Goal: Complete application form

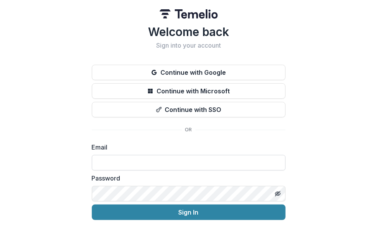
scroll to position [26, 0]
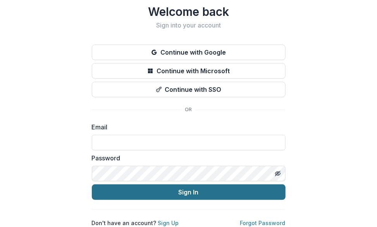
type input "**********"
click at [139, 189] on button "Sign In" at bounding box center [189, 191] width 194 height 15
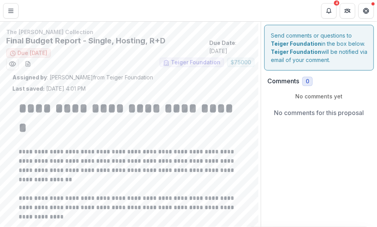
scroll to position [122, 0]
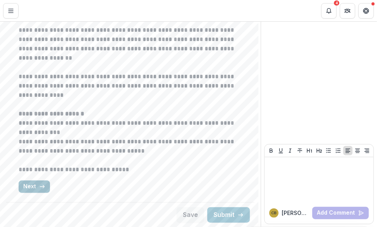
click at [36, 184] on button "Next" at bounding box center [34, 186] width 31 height 12
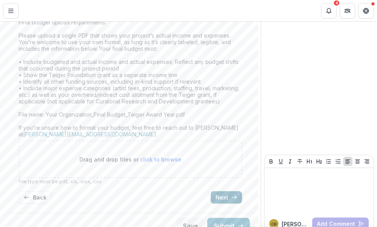
scroll to position [321, 0]
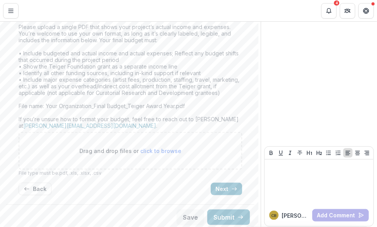
click at [226, 183] on button "Next" at bounding box center [226, 189] width 31 height 12
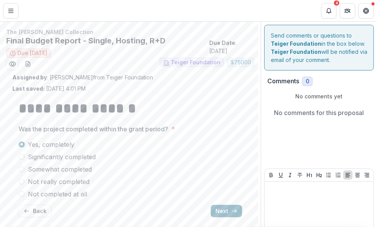
scroll to position [24, 0]
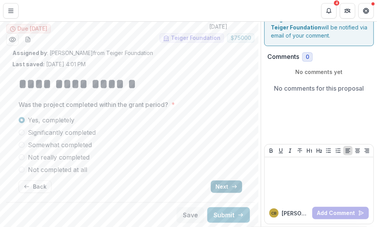
click at [223, 189] on button "Next" at bounding box center [226, 186] width 31 height 12
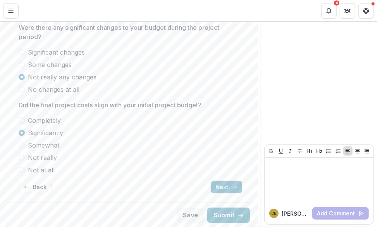
scroll to position [141, 0]
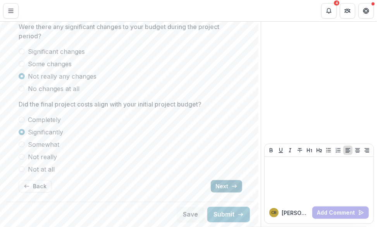
click at [232, 189] on icon "button" at bounding box center [234, 186] width 6 height 6
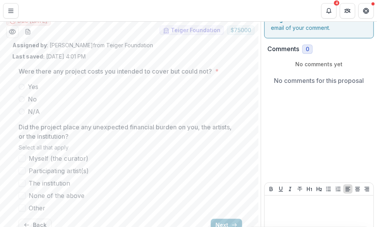
scroll to position [58, 0]
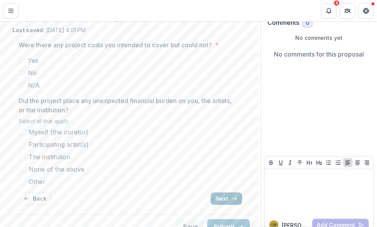
click at [222, 199] on button "Next" at bounding box center [226, 198] width 31 height 12
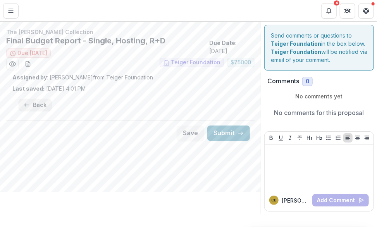
click at [33, 105] on button "Back" at bounding box center [35, 105] width 33 height 12
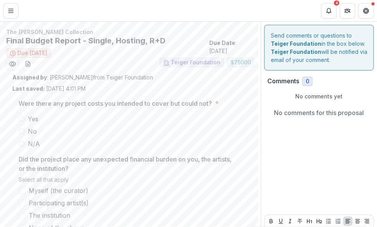
scroll to position [70, 0]
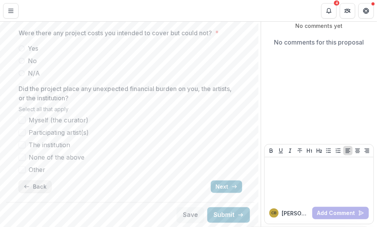
click at [37, 184] on button "Back" at bounding box center [35, 186] width 33 height 12
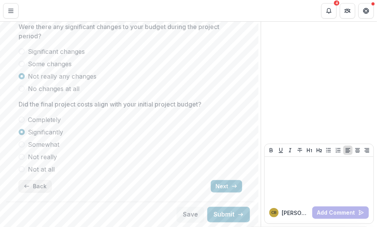
click at [31, 191] on button "Back" at bounding box center [35, 186] width 33 height 12
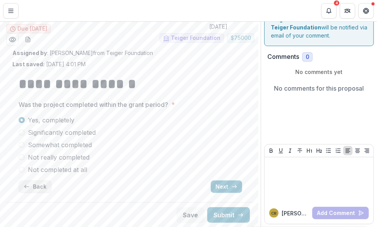
scroll to position [24, 0]
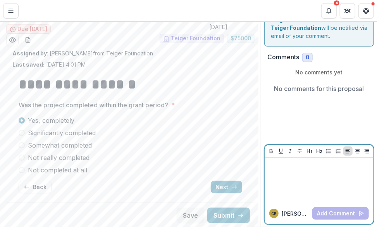
click at [284, 177] on div at bounding box center [319, 180] width 103 height 39
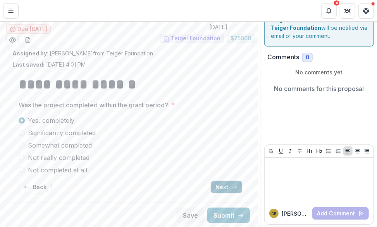
click at [228, 186] on button "Next" at bounding box center [226, 187] width 31 height 12
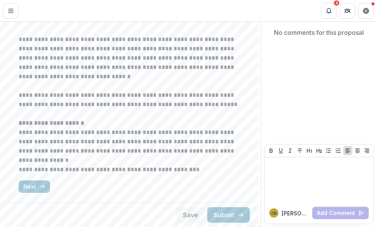
scroll to position [93, 0]
click at [41, 184] on icon "button" at bounding box center [42, 186] width 6 height 6
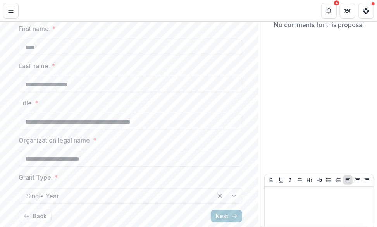
scroll to position [130, 0]
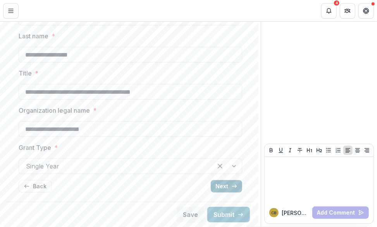
click at [231, 186] on icon "button" at bounding box center [234, 186] width 6 height 6
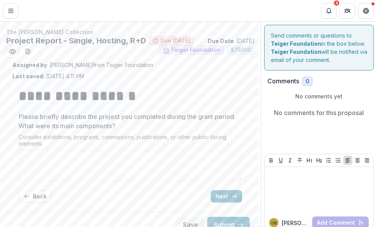
scroll to position [22, 0]
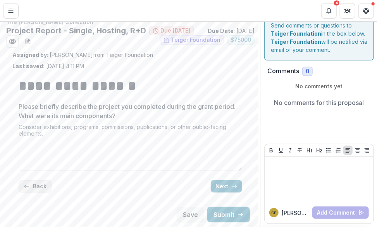
click at [37, 182] on button "Back" at bounding box center [35, 186] width 33 height 12
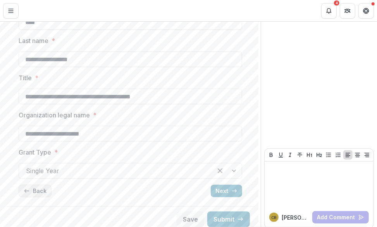
scroll to position [130, 0]
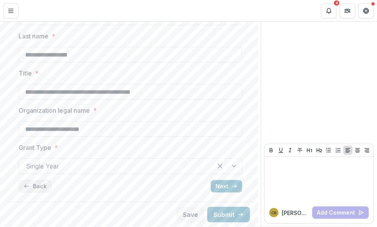
click at [33, 189] on button "Back" at bounding box center [35, 186] width 33 height 12
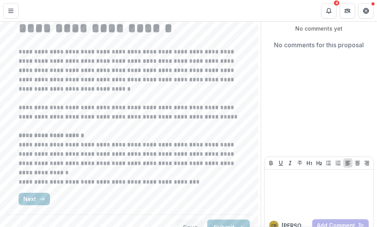
scroll to position [93, 0]
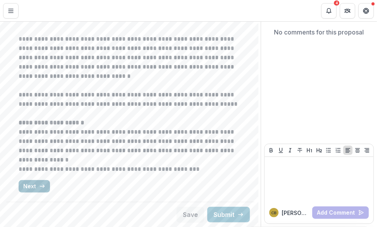
click at [36, 184] on button "Next" at bounding box center [34, 186] width 31 height 12
click at [35, 182] on button "Next" at bounding box center [34, 186] width 31 height 12
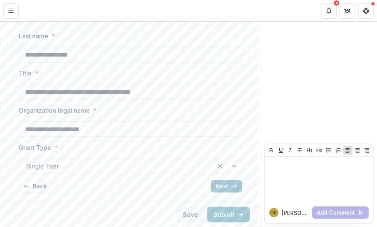
scroll to position [111, 0]
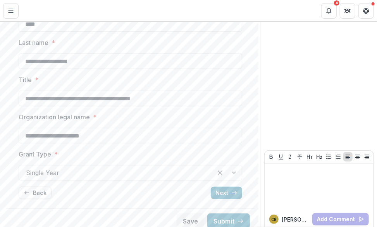
click at [61, 50] on div "**********" at bounding box center [130, 87] width 223 height 236
click at [48, 32] on input "****" at bounding box center [130, 23] width 223 height 15
type input "*******"
click at [19, 69] on input "**********" at bounding box center [130, 60] width 223 height 15
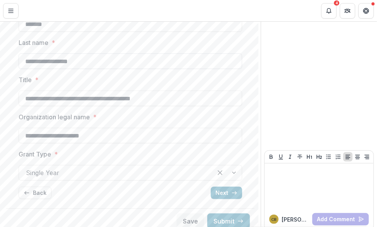
click at [19, 69] on input "**********" at bounding box center [130, 60] width 223 height 15
type input "*****"
click at [22, 106] on input "**********" at bounding box center [130, 98] width 223 height 15
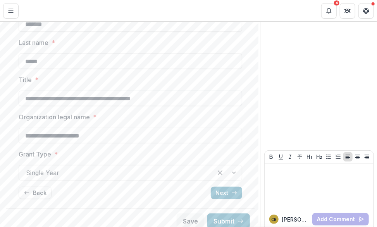
click at [22, 106] on input "**********" at bounding box center [130, 98] width 223 height 15
type input "**********"
click at [220, 199] on button "Next" at bounding box center [226, 193] width 31 height 12
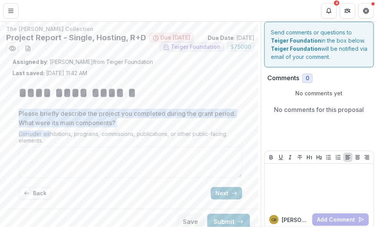
drag, startPoint x: 49, startPoint y: 149, endPoint x: 10, endPoint y: 124, distance: 45.8
click at [10, 124] on div "**********" at bounding box center [130, 132] width 248 height 148
click at [13, 123] on div "**********" at bounding box center [130, 141] width 236 height 129
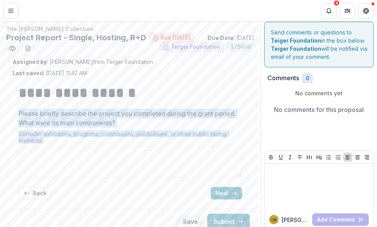
drag, startPoint x: 19, startPoint y: 125, endPoint x: 62, endPoint y: 158, distance: 54.1
click at [62, 158] on div "Please briefly describe the project you completed during the grant period. What…" at bounding box center [130, 145] width 223 height 72
drag, startPoint x: 62, startPoint y: 158, endPoint x: 31, endPoint y: 139, distance: 36.0
copy div "Please briefly describe the project you completed during the grant period. What…"
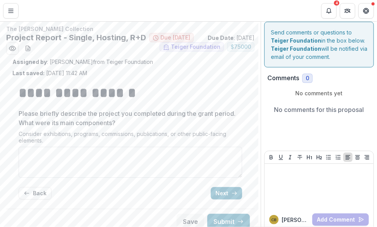
click at [64, 178] on textarea "Please briefly describe the project you completed during the grant period. What…" at bounding box center [130, 162] width 223 height 31
click at [32, 199] on button "Back" at bounding box center [35, 193] width 33 height 12
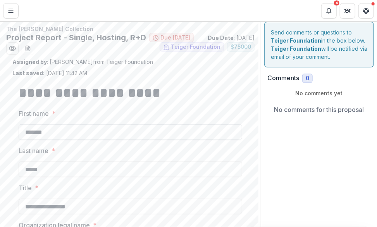
click at [48, 140] on input "*******" at bounding box center [130, 131] width 223 height 15
click at [42, 140] on input "*******" at bounding box center [130, 131] width 223 height 15
click at [29, 176] on input "*****" at bounding box center [130, 168] width 223 height 15
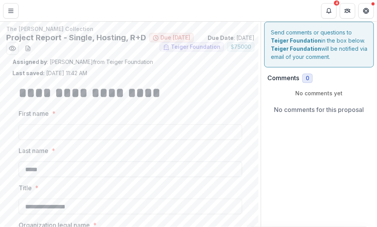
click at [29, 176] on input "*****" at bounding box center [130, 168] width 223 height 15
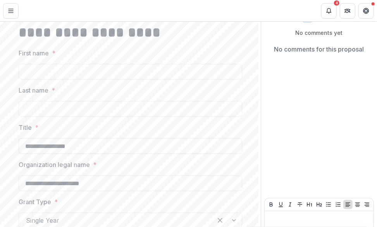
click at [38, 154] on input "**********" at bounding box center [130, 145] width 223 height 15
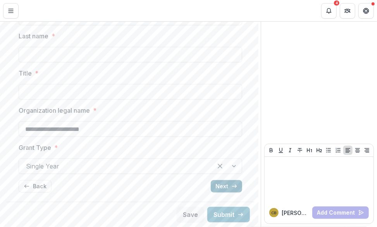
click at [220, 185] on button "Next" at bounding box center [226, 186] width 31 height 12
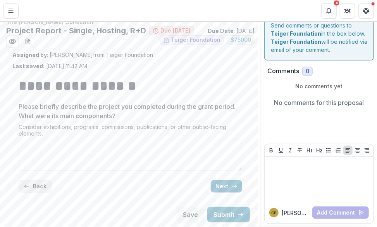
click at [36, 189] on button "Back" at bounding box center [35, 186] width 33 height 12
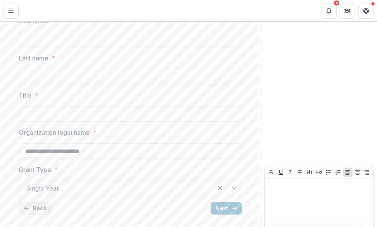
scroll to position [99, 0]
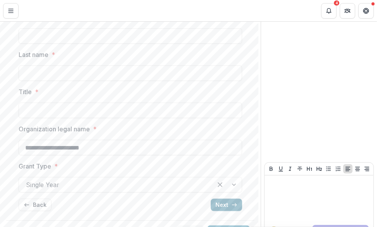
click at [225, 211] on button "Next" at bounding box center [226, 205] width 31 height 12
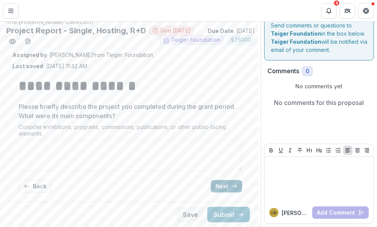
scroll to position [0, 0]
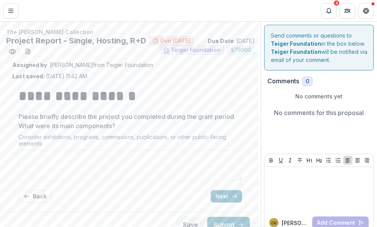
click at [350, 99] on p "No comments yet" at bounding box center [318, 96] width 103 height 8
click at [222, 203] on button "Next" at bounding box center [226, 196] width 31 height 12
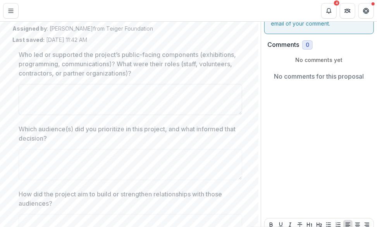
scroll to position [49, 0]
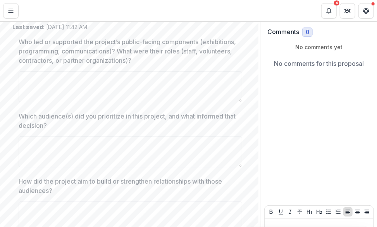
click at [85, 77] on div "Who led or supported the project’s public-facing components (exhibitions, progr…" at bounding box center [130, 71] width 223 height 68
click at [83, 65] on p "Who led or supported the project’s public-facing components (exhibitions, progr…" at bounding box center [128, 51] width 219 height 28
click at [83, 71] on textarea "Who led or supported the project’s public-facing components (exhibitions, progr…" at bounding box center [130, 86] width 223 height 31
click at [83, 65] on p "Who led or supported the project’s public-facing components (exhibitions, progr…" at bounding box center [128, 51] width 219 height 28
click at [83, 71] on textarea "Who led or supported the project’s public-facing components (exhibitions, progr…" at bounding box center [130, 86] width 223 height 31
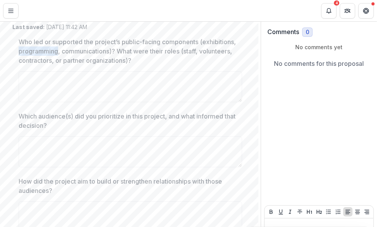
click at [83, 65] on p "Who led or supported the project’s public-facing components (exhibitions, progr…" at bounding box center [128, 51] width 219 height 28
click at [83, 71] on textarea "Who led or supported the project’s public-facing components (exhibitions, progr…" at bounding box center [130, 86] width 223 height 31
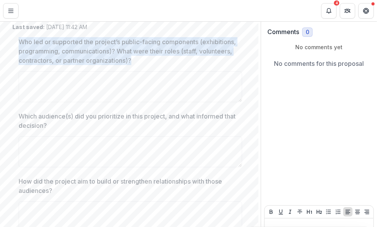
copy p "Who led or supported the project’s public-facing components (exhibitions, progr…"
click at [67, 167] on textarea "Which audience(s) did you prioritize in this project, and what informed that de…" at bounding box center [130, 151] width 223 height 31
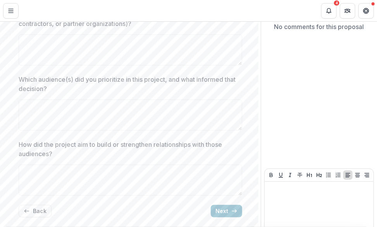
scroll to position [86, 0]
click at [45, 90] on p "Which audience(s) did you prioritize in this project, and what informed that de…" at bounding box center [128, 83] width 219 height 19
click at [45, 99] on textarea "Which audience(s) did you prioritize in this project, and what informed that de…" at bounding box center [130, 114] width 223 height 31
click at [45, 90] on p "Which audience(s) did you prioritize in this project, and what informed that de…" at bounding box center [128, 83] width 219 height 19
click at [45, 99] on textarea "Which audience(s) did you prioritize in this project, and what informed that de…" at bounding box center [130, 114] width 223 height 31
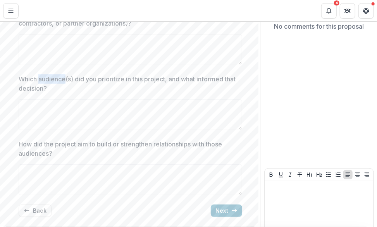
click at [45, 90] on p "Which audience(s) did you prioritize in this project, and what informed that de…" at bounding box center [128, 83] width 219 height 19
click at [45, 99] on textarea "Which audience(s) did you prioritize in this project, and what informed that de…" at bounding box center [130, 114] width 223 height 31
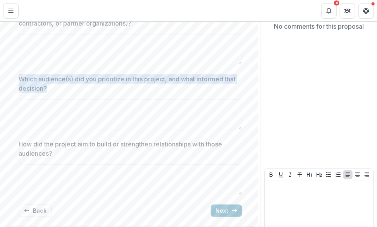
copy p "Which audience(s) did you prioritize in this project, and what informed that de…"
click at [58, 158] on p "How did the project aim to build or strengthen relationships with those audienc…" at bounding box center [128, 148] width 219 height 19
click at [58, 170] on textarea "How did the project aim to build or strengthen relationships with those audienc…" at bounding box center [130, 179] width 223 height 31
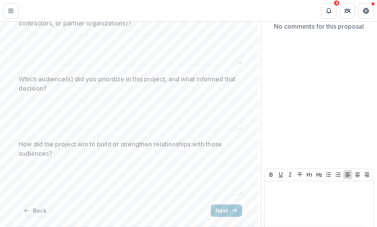
click at [47, 151] on div "Who led or supported the project’s public-facing components (exhibitions, progr…" at bounding box center [130, 108] width 223 height 229
drag, startPoint x: 47, startPoint y: 151, endPoint x: 35, endPoint y: 158, distance: 14.3
click at [35, 158] on p "How did the project aim to build or strengthen relationships with those audienc…" at bounding box center [128, 148] width 219 height 19
click at [35, 164] on textarea "How did the project aim to build or strengthen relationships with those audienc…" at bounding box center [130, 179] width 223 height 31
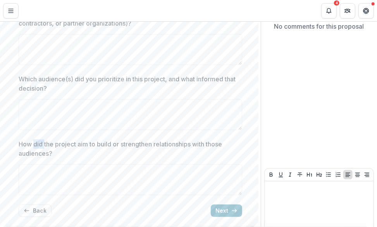
click at [35, 158] on p "How did the project aim to build or strengthen relationships with those audienc…" at bounding box center [128, 148] width 219 height 19
click at [35, 164] on textarea "How did the project aim to build or strengthen relationships with those audienc…" at bounding box center [130, 179] width 223 height 31
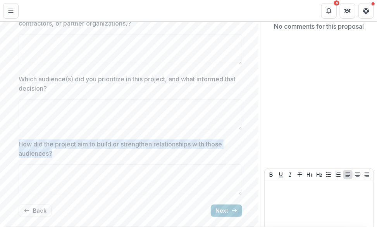
click at [35, 158] on p "How did the project aim to build or strengthen relationships with those audienc…" at bounding box center [128, 148] width 219 height 19
click at [35, 164] on textarea "How did the project aim to build or strengthen relationships with those audienc…" at bounding box center [130, 179] width 223 height 31
copy p "How did the project aim to build or strengthen relationships with those audienc…"
click at [84, 195] on textarea "How did the project aim to build or strengthen relationships with those audienc…" at bounding box center [130, 179] width 223 height 31
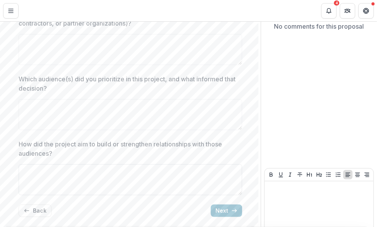
scroll to position [123, 0]
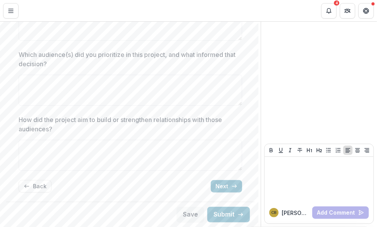
click at [215, 193] on div "Who led or supported the project’s public-facing components (exhibitions, progr…" at bounding box center [130, 83] width 223 height 229
click at [232, 180] on div "Who led or supported the project’s public-facing components (exhibitions, progr…" at bounding box center [130, 83] width 223 height 229
click at [223, 184] on button "Next" at bounding box center [226, 186] width 31 height 12
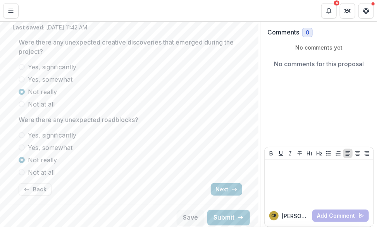
scroll to position [64, 0]
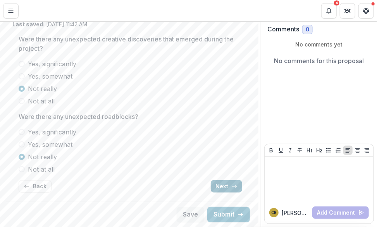
click at [225, 184] on button "Next" at bounding box center [226, 186] width 31 height 12
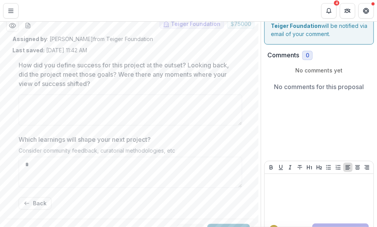
scroll to position [24, 0]
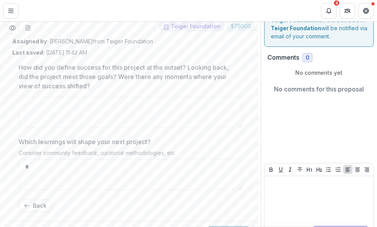
click at [70, 91] on p "How did you define success for this project at the outset? Looking back, did th…" at bounding box center [128, 77] width 219 height 28
click at [70, 98] on textarea "How did you define success for this project at the outset? Looking back, did th…" at bounding box center [130, 112] width 223 height 31
click at [71, 91] on p "How did you define success for this project at the outset? Looking back, did th…" at bounding box center [128, 77] width 219 height 28
click at [71, 101] on textarea "How did you define success for this project at the outset? Looking back, did th…" at bounding box center [130, 112] width 223 height 31
click at [71, 91] on p "How did you define success for this project at the outset? Looking back, did th…" at bounding box center [128, 77] width 219 height 28
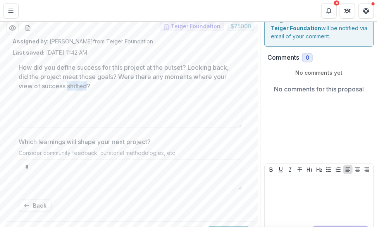
click at [71, 101] on textarea "How did you define success for this project at the outset? Looking back, did th…" at bounding box center [130, 112] width 223 height 31
drag, startPoint x: 71, startPoint y: 101, endPoint x: 49, endPoint y: 86, distance: 27.0
click at [49, 86] on p "How did you define success for this project at the outset? Looking back, did th…" at bounding box center [128, 77] width 219 height 28
click at [49, 97] on textarea "How did you define success for this project at the outset? Looking back, did th…" at bounding box center [130, 112] width 223 height 31
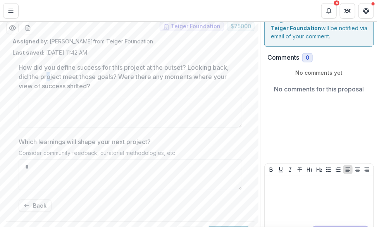
click at [49, 86] on p "How did you define success for this project at the outset? Looking back, did th…" at bounding box center [128, 77] width 219 height 28
click at [49, 97] on textarea "How did you define success for this project at the outset? Looking back, did th…" at bounding box center [130, 112] width 223 height 31
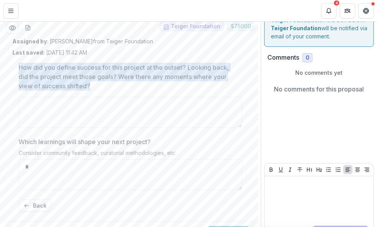
copy p "How did you define success for this project at the outset? Looking back, did th…"
click at [84, 159] on div "Consider community feedback, curatorial methodologies, etc" at bounding box center [130, 154] width 223 height 10
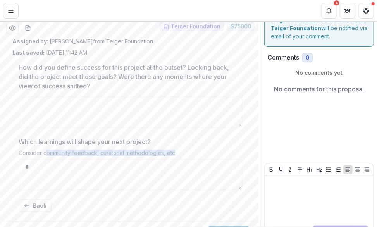
drag, startPoint x: 177, startPoint y: 164, endPoint x: 46, endPoint y: 163, distance: 130.9
click at [46, 159] on div "Consider community feedback, curatorial methodologies, etc" at bounding box center [130, 154] width 223 height 10
drag, startPoint x: 46, startPoint y: 163, endPoint x: 29, endPoint y: 156, distance: 18.7
click at [29, 146] on p "Which learnings will shape your next project?" at bounding box center [85, 141] width 132 height 9
click at [29, 159] on textarea "*" at bounding box center [130, 174] width 223 height 31
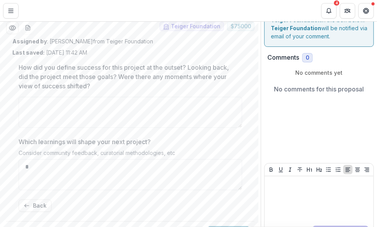
click at [20, 146] on p "Which learnings will shape your next project?" at bounding box center [85, 141] width 132 height 9
click at [20, 159] on textarea "*" at bounding box center [130, 174] width 223 height 31
click at [21, 146] on p "Which learnings will shape your next project?" at bounding box center [85, 141] width 132 height 9
click at [21, 159] on textarea "*" at bounding box center [130, 174] width 223 height 31
click at [175, 159] on div "Consider community feedback, curatorial methodologies, etc" at bounding box center [130, 154] width 223 height 10
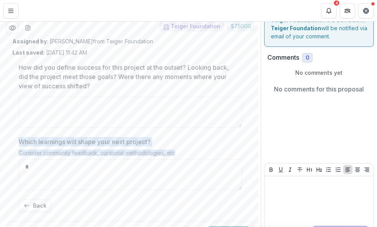
drag, startPoint x: 178, startPoint y: 166, endPoint x: 14, endPoint y: 155, distance: 164.2
click at [14, 155] on div "How did you define success for this project at the outset? Looking back, did th…" at bounding box center [130, 137] width 236 height 161
copy div "Which learnings will shape your next project? Consider community feedback, cura…"
click at [14, 155] on div "How did you define success for this project at the outset? Looking back, did th…" at bounding box center [130, 137] width 236 height 161
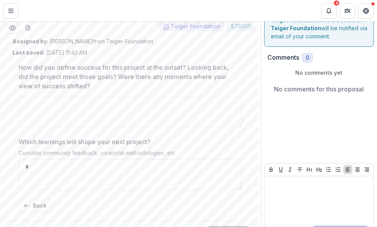
click at [101, 182] on textarea "*" at bounding box center [130, 174] width 223 height 31
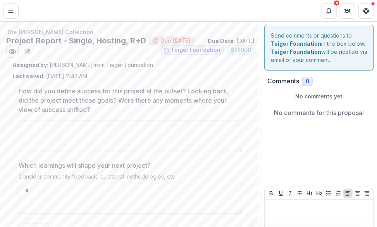
scroll to position [55, 0]
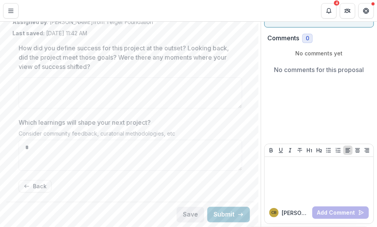
click at [183, 215] on button "Save" at bounding box center [190, 214] width 27 height 15
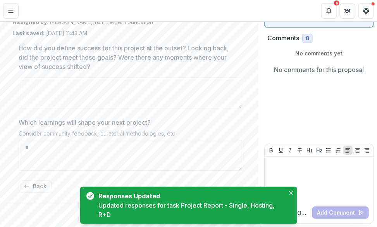
scroll to position [0, 0]
